Goal: Browse casually

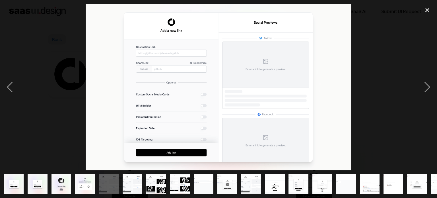
scroll to position [171, 0]
click at [422, 80] on div "next image" at bounding box center [426, 87] width 19 height 166
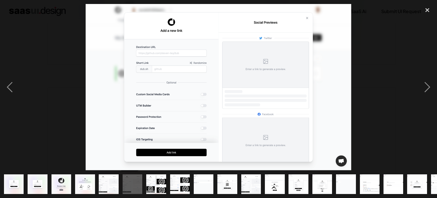
click at [422, 80] on div "next image" at bounding box center [426, 87] width 19 height 166
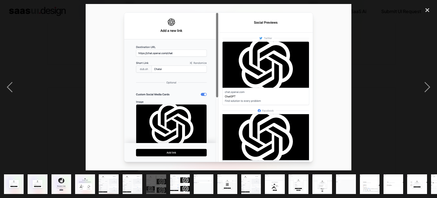
click at [422, 80] on div "next image" at bounding box center [426, 87] width 19 height 166
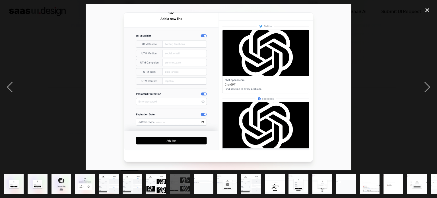
click at [422, 80] on div "next image" at bounding box center [426, 87] width 19 height 166
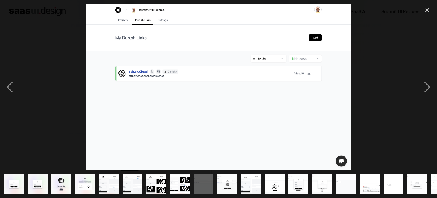
click at [422, 80] on div "next image" at bounding box center [426, 87] width 19 height 166
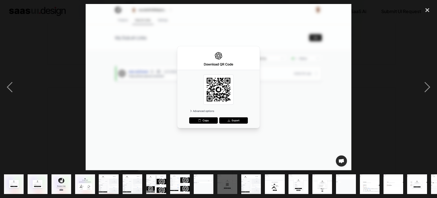
click at [422, 80] on div "next image" at bounding box center [426, 87] width 19 height 166
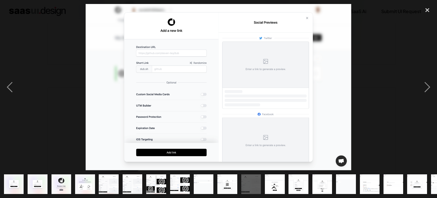
click at [422, 80] on div "next image" at bounding box center [426, 87] width 19 height 166
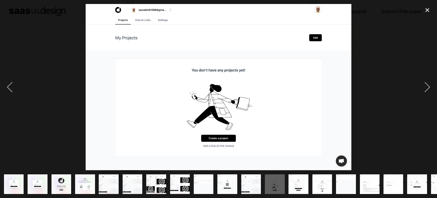
click at [422, 80] on div "next image" at bounding box center [426, 87] width 19 height 166
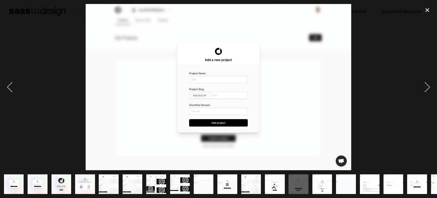
click at [422, 80] on div "next image" at bounding box center [426, 87] width 19 height 166
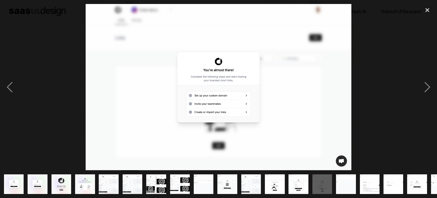
click at [422, 80] on div "next image" at bounding box center [426, 87] width 19 height 166
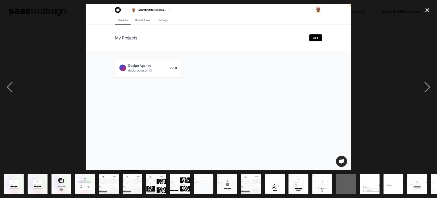
click at [422, 80] on div "next image" at bounding box center [426, 87] width 19 height 166
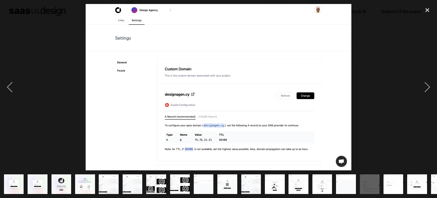
click at [422, 80] on div "next image" at bounding box center [426, 87] width 19 height 166
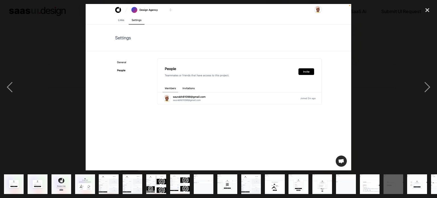
click at [422, 80] on div "next image" at bounding box center [426, 87] width 19 height 166
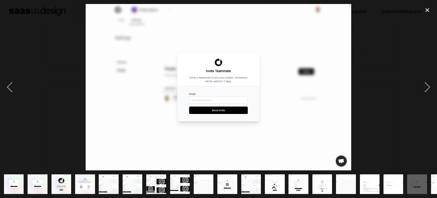
click at [422, 80] on div "next image" at bounding box center [426, 87] width 19 height 166
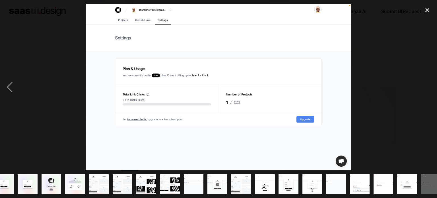
click at [422, 80] on div "next image" at bounding box center [426, 87] width 19 height 166
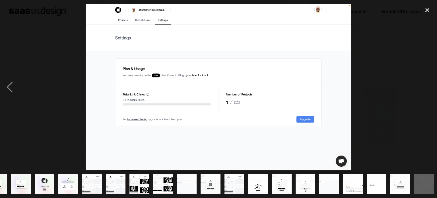
scroll to position [0, 18]
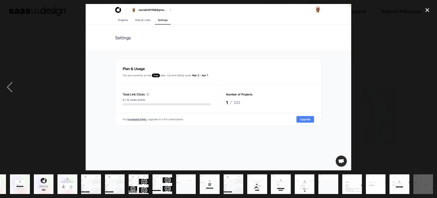
click at [422, 80] on div "next image" at bounding box center [426, 87] width 19 height 166
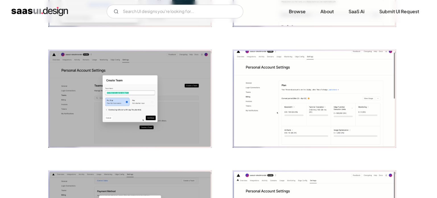
scroll to position [682, 0]
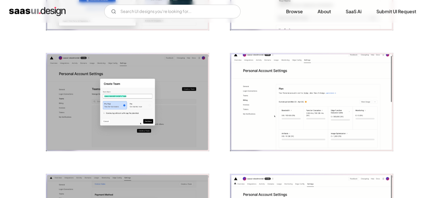
click at [284, 102] on img "open lightbox" at bounding box center [311, 102] width 163 height 98
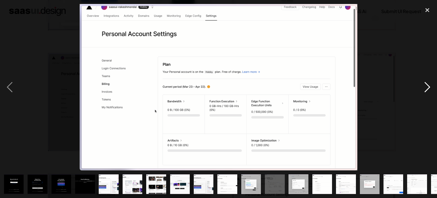
click at [431, 84] on div "next image" at bounding box center [426, 87] width 19 height 166
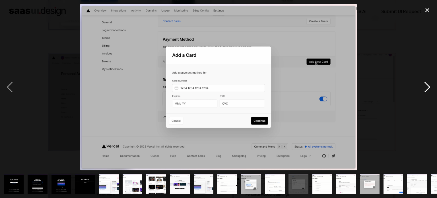
click at [431, 84] on div "next image" at bounding box center [426, 87] width 19 height 166
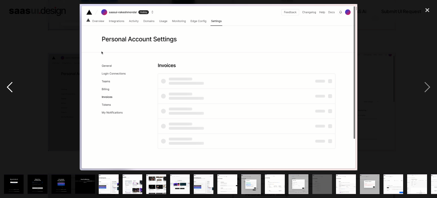
click at [3, 89] on div "previous image" at bounding box center [9, 87] width 19 height 166
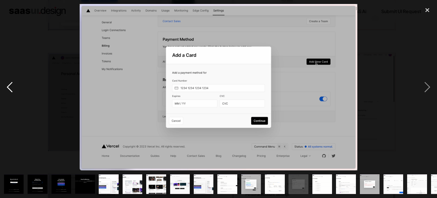
click at [6, 87] on div "previous image" at bounding box center [9, 87] width 19 height 166
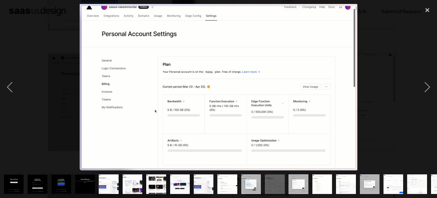
click at [173, 51] on img at bounding box center [218, 87] width 277 height 166
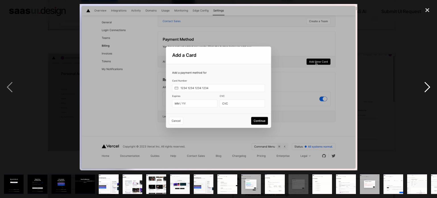
click at [419, 89] on div "next image" at bounding box center [426, 87] width 19 height 166
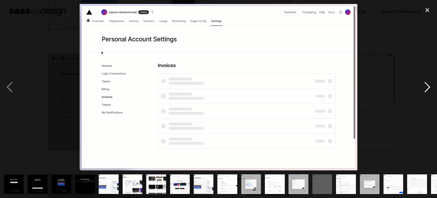
click at [419, 89] on div "next image" at bounding box center [426, 87] width 19 height 166
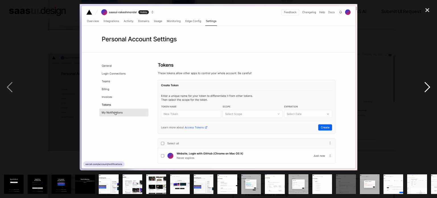
click at [419, 90] on div "next image" at bounding box center [426, 87] width 19 height 166
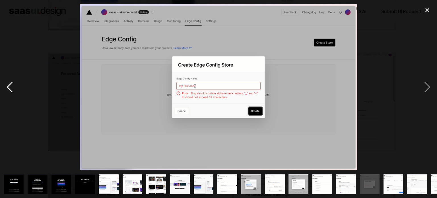
click at [6, 86] on div "previous image" at bounding box center [9, 87] width 19 height 166
